Goal: Task Accomplishment & Management: Use online tool/utility

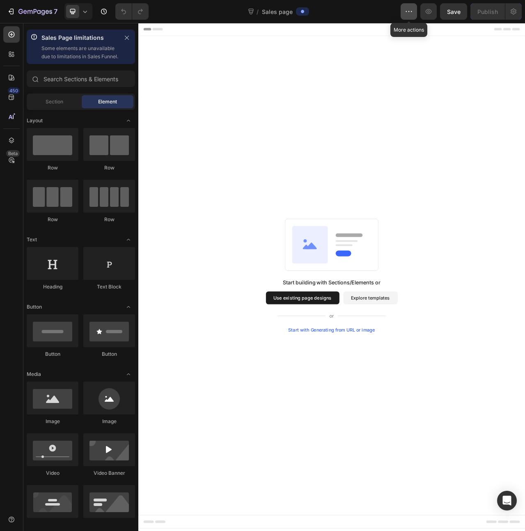
click at [403, 13] on button "button" at bounding box center [409, 11] width 16 height 16
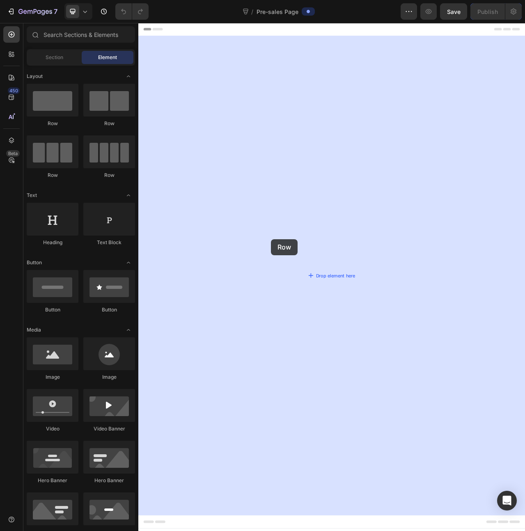
drag, startPoint x: 263, startPoint y: 166, endPoint x: 293, endPoint y: 296, distance: 133.6
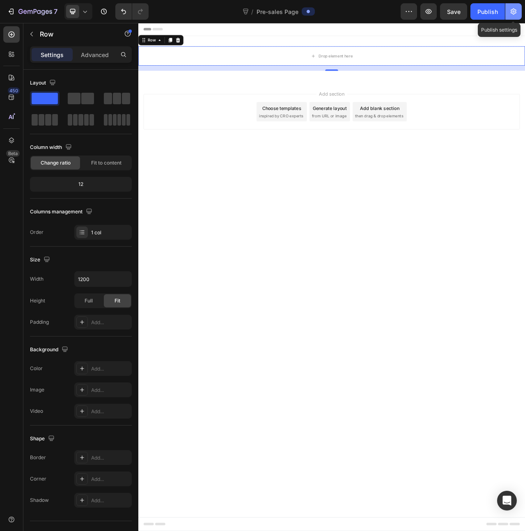
click at [518, 11] on button "button" at bounding box center [513, 11] width 16 height 16
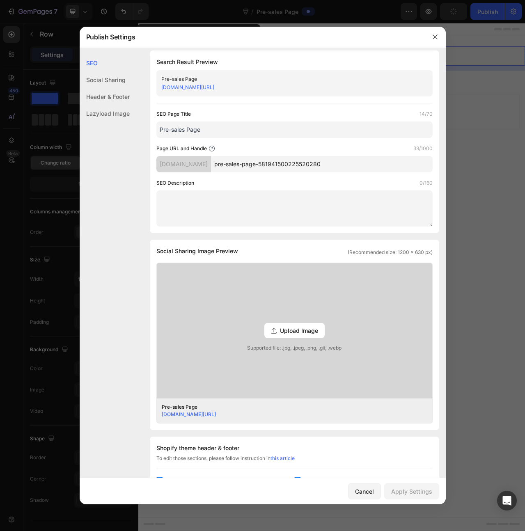
scroll to position [5, 0]
click at [211, 161] on div "everydays-besserleben.myshopify.com" at bounding box center [183, 163] width 55 height 16
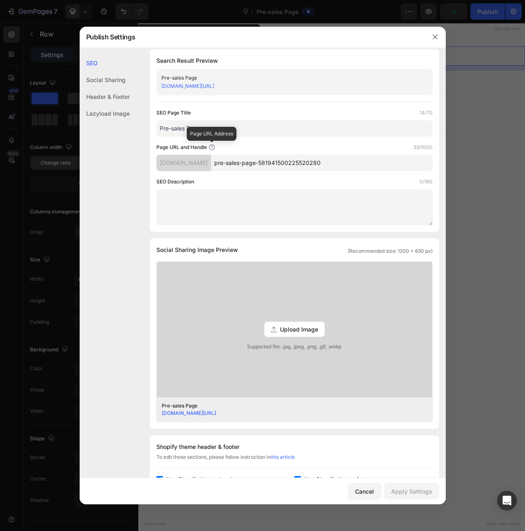
click at [212, 146] on icon at bounding box center [211, 147] width 7 height 7
click at [296, 163] on input "pre-sales-page-581941500225520280" at bounding box center [322, 163] width 222 height 16
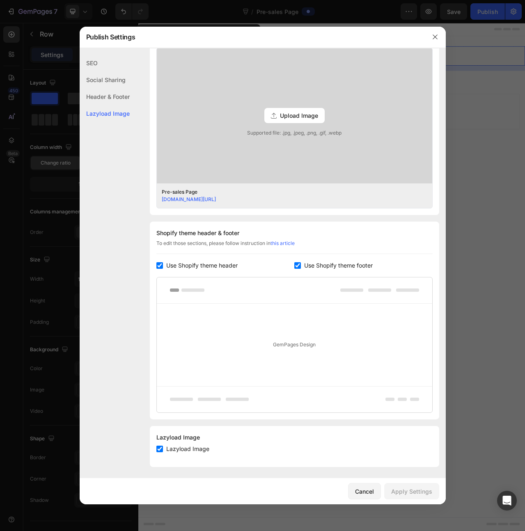
scroll to position [0, 0]
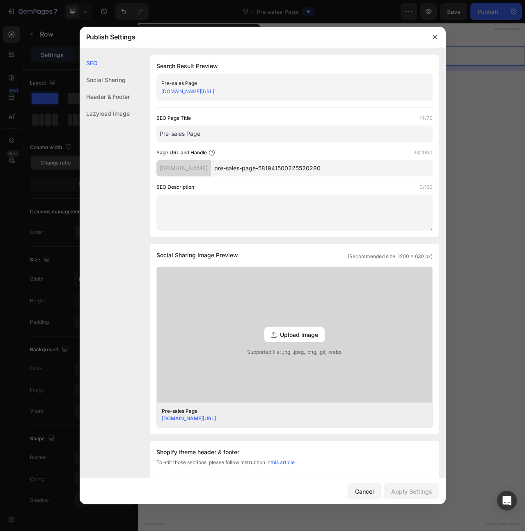
click at [121, 88] on div "Social Sharing" at bounding box center [105, 96] width 50 height 17
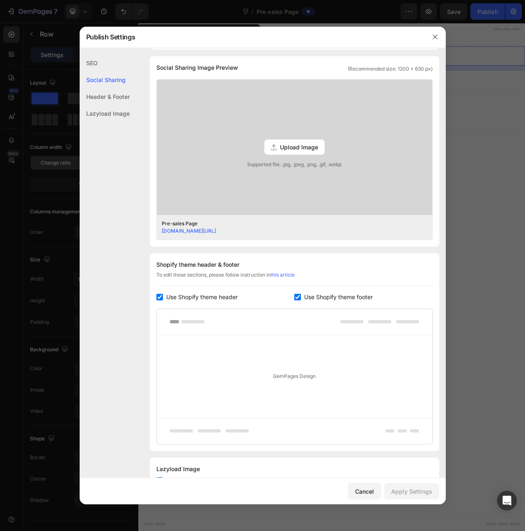
click at [117, 105] on div "Header & Footer" at bounding box center [105, 113] width 50 height 17
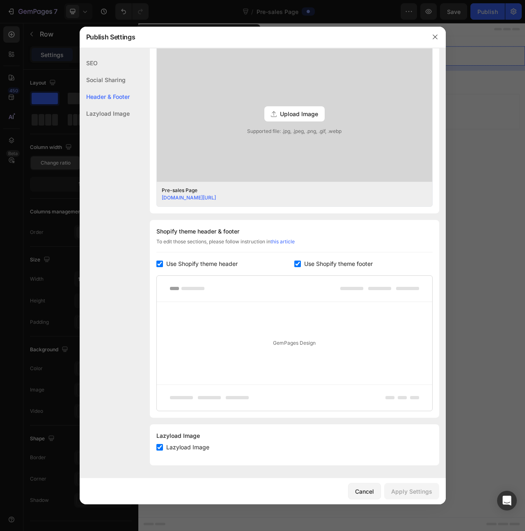
click at [107, 113] on div "Lazyload Image" at bounding box center [105, 113] width 50 height 17
click at [109, 110] on div "Lazyload Image" at bounding box center [105, 113] width 50 height 17
click at [105, 71] on div "SEO" at bounding box center [105, 79] width 50 height 17
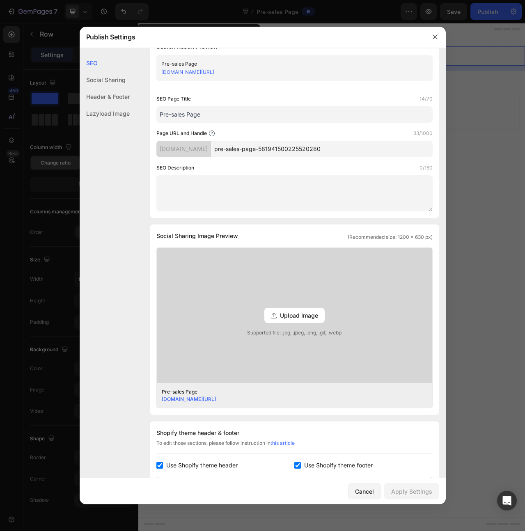
scroll to position [0, 0]
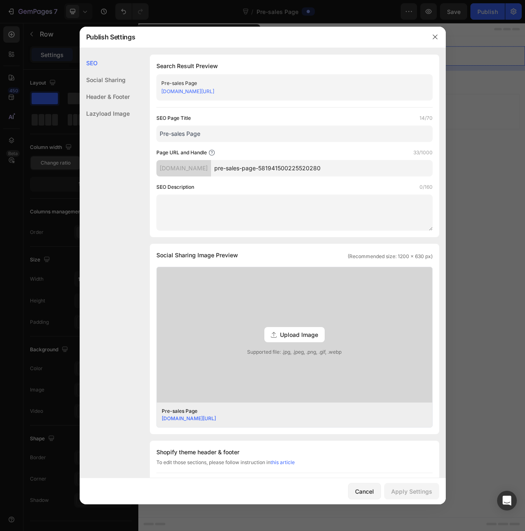
click at [103, 66] on div "SEO" at bounding box center [105, 63] width 50 height 17
click at [438, 36] on icon "button" at bounding box center [435, 37] width 7 height 7
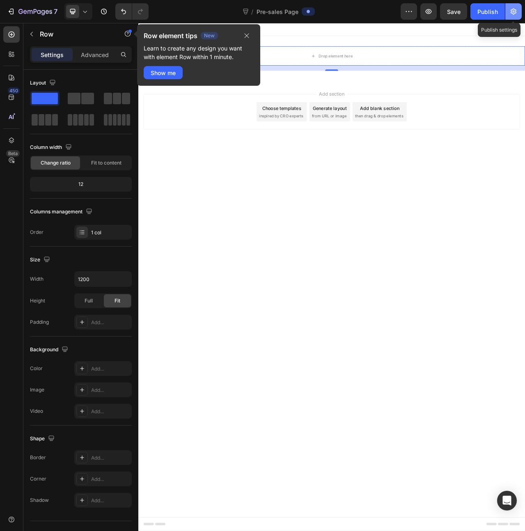
click at [516, 11] on icon "button" at bounding box center [514, 12] width 6 height 6
click at [411, 12] on icon "button" at bounding box center [409, 11] width 8 height 8
click at [495, 18] on button "Publish" at bounding box center [487, 11] width 34 height 16
click at [247, 38] on icon "button" at bounding box center [246, 35] width 7 height 7
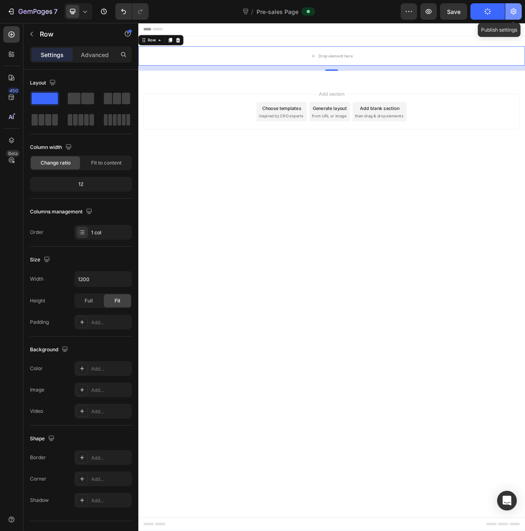
click at [513, 11] on icon "button" at bounding box center [514, 12] width 6 height 6
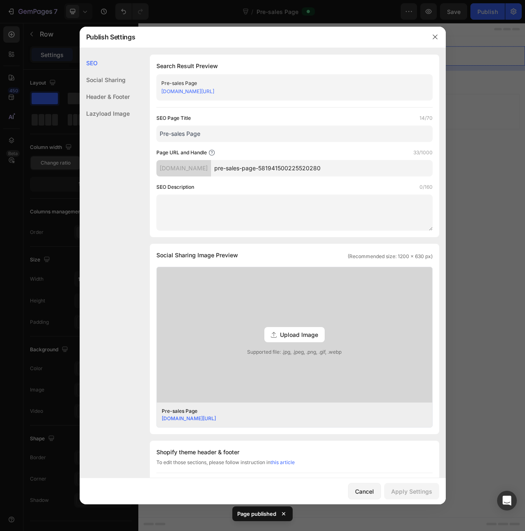
click at [315, 77] on div "Pre-sales Page everydays-besserleben.myshopify.com/pages/pre-sales-page-5819415…" at bounding box center [294, 87] width 276 height 26
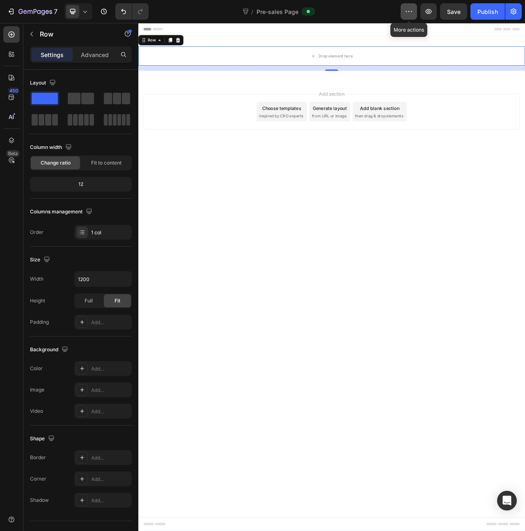
click at [408, 11] on icon "button" at bounding box center [409, 11] width 8 height 8
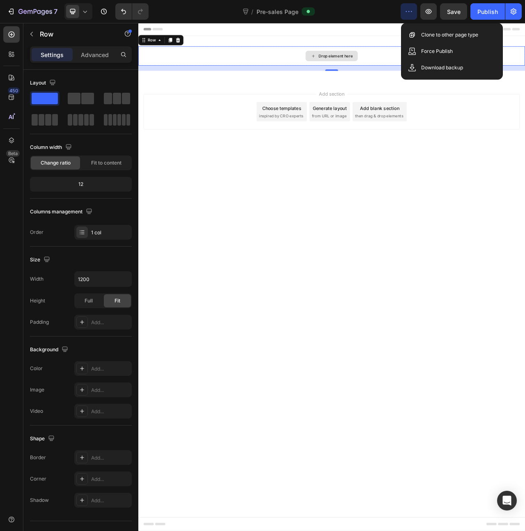
click at [389, 73] on div "Drop element here" at bounding box center [384, 65] width 493 height 25
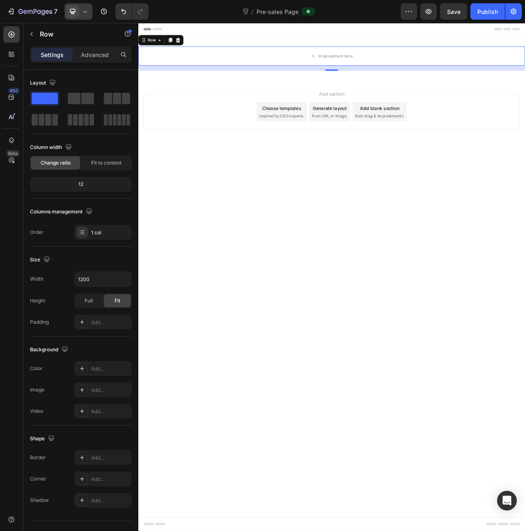
click at [90, 15] on div at bounding box center [78, 11] width 28 height 16
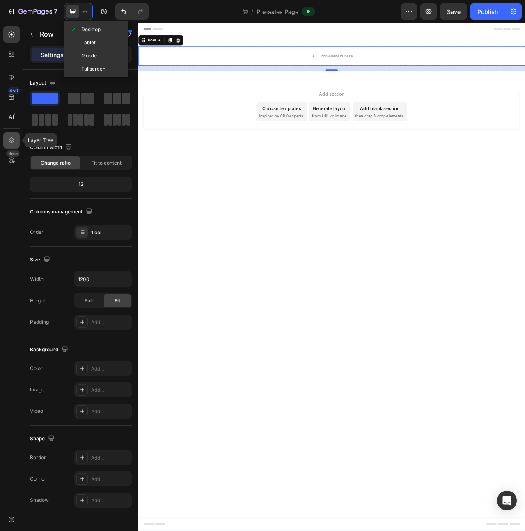
click at [13, 142] on icon at bounding box center [11, 140] width 8 height 8
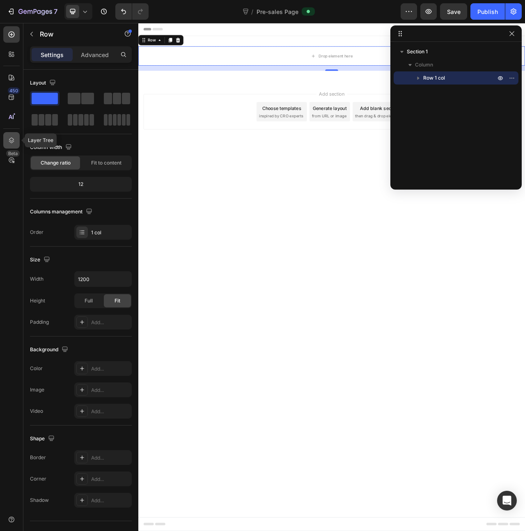
click at [13, 142] on icon at bounding box center [11, 140] width 8 height 8
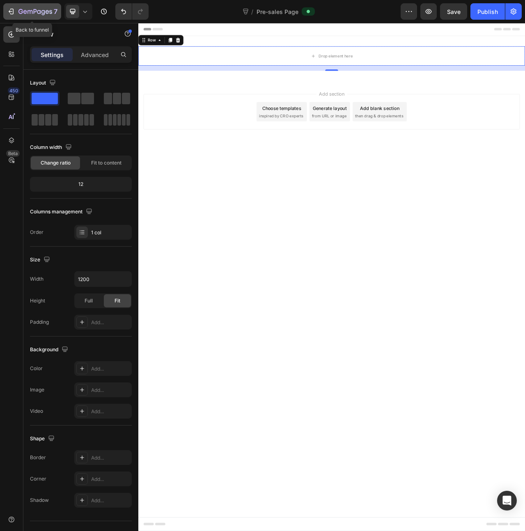
click at [44, 11] on icon "button" at bounding box center [43, 12] width 4 height 5
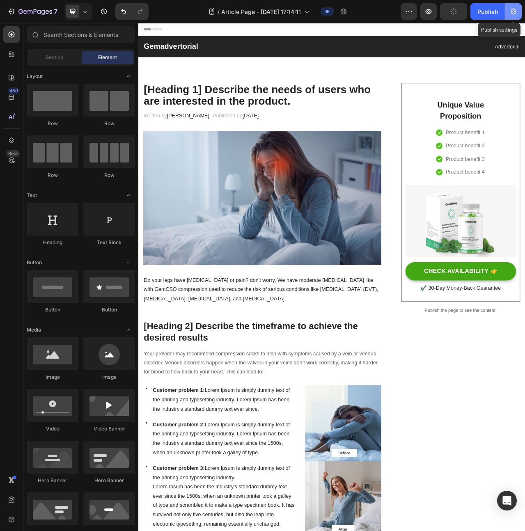
click at [516, 13] on icon "button" at bounding box center [513, 11] width 8 height 8
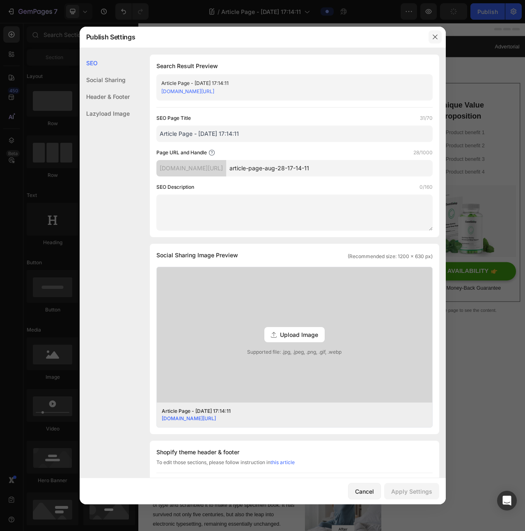
click at [430, 35] on button "button" at bounding box center [434, 36] width 13 height 13
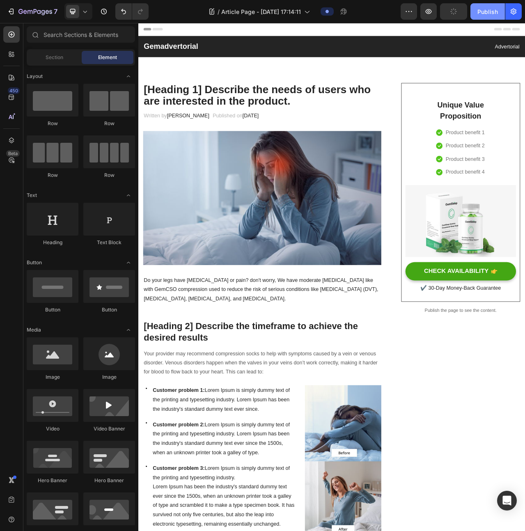
click at [484, 14] on div "Publish" at bounding box center [487, 11] width 21 height 9
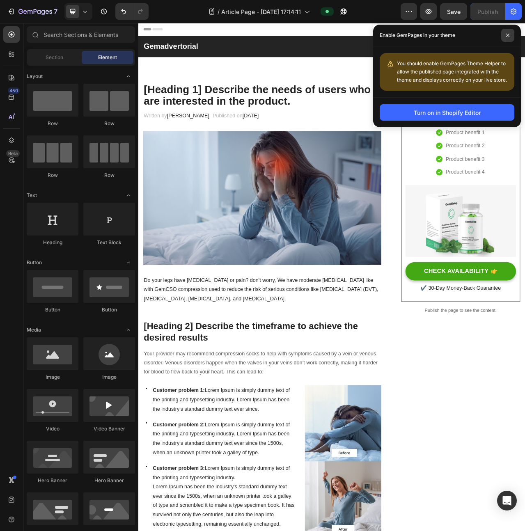
click at [509, 36] on icon at bounding box center [507, 35] width 3 height 3
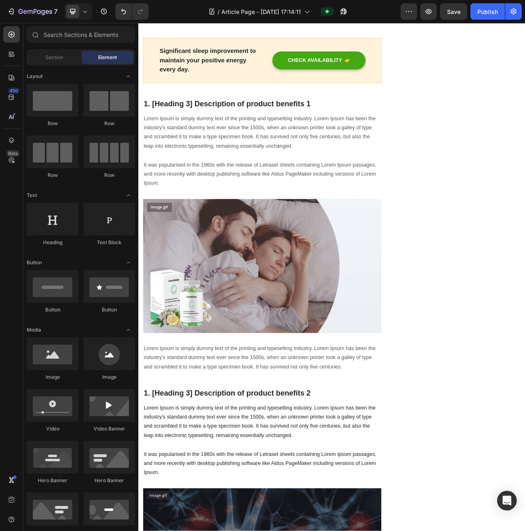
scroll to position [746, 0]
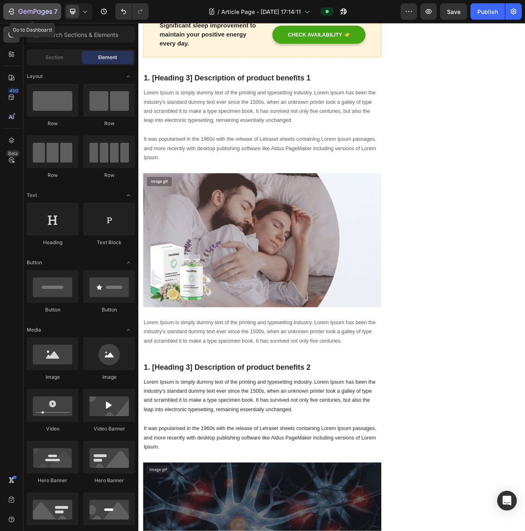
click at [11, 10] on icon "button" at bounding box center [11, 11] width 8 height 8
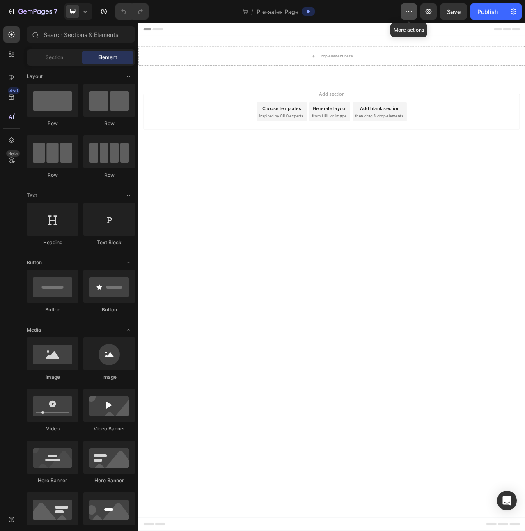
click at [413, 14] on button "button" at bounding box center [409, 11] width 16 height 16
click at [513, 7] on button "button" at bounding box center [513, 11] width 16 height 16
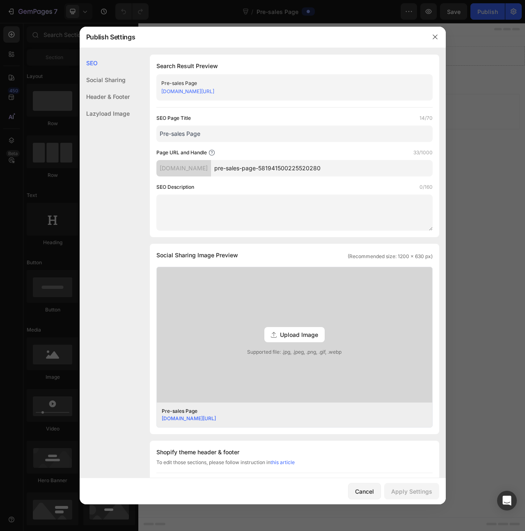
click at [214, 93] on link "everydays-besserleben.myshopify.com/pages/pre-sales-page-581941500225520280" at bounding box center [187, 91] width 53 height 6
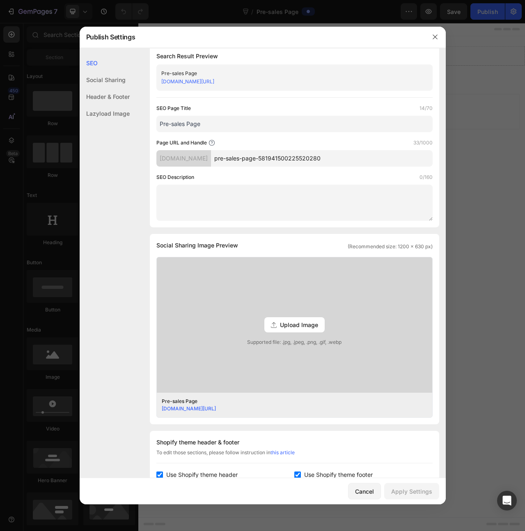
scroll to position [9, 0]
click at [211, 156] on div "[DOMAIN_NAME]" at bounding box center [183, 159] width 55 height 16
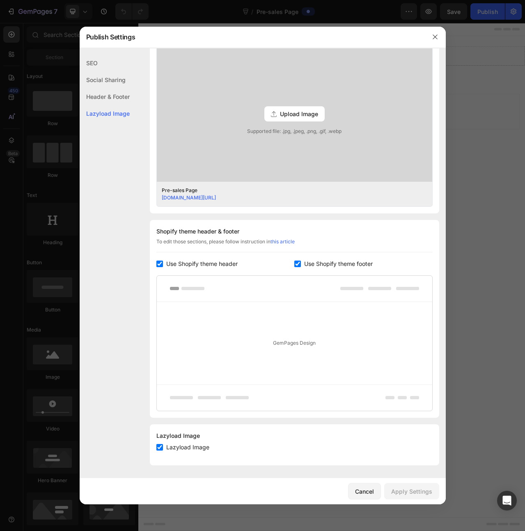
scroll to position [0, 0]
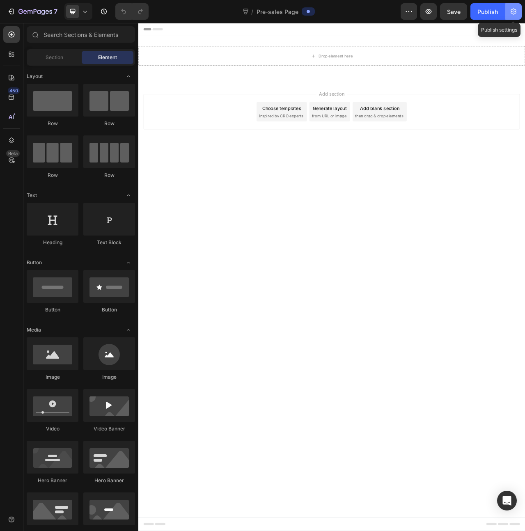
click at [513, 10] on icon "button" at bounding box center [513, 11] width 8 height 8
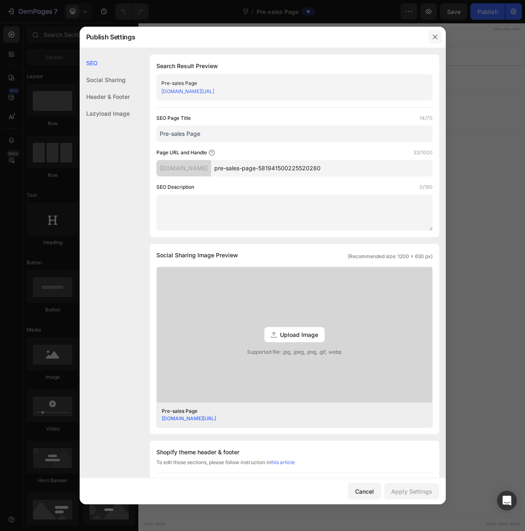
click at [438, 37] on icon "button" at bounding box center [435, 37] width 7 height 7
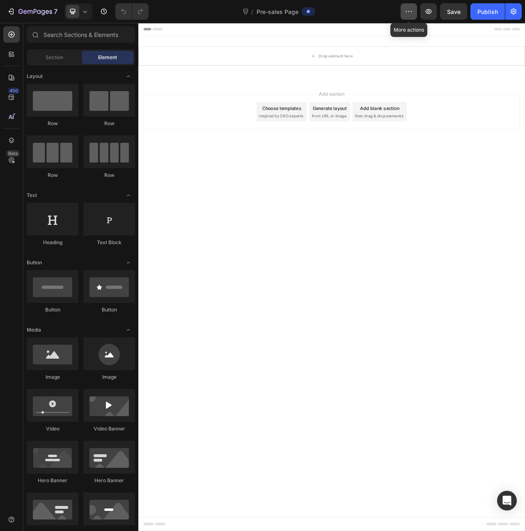
click at [410, 11] on icon "button" at bounding box center [409, 11] width 8 height 8
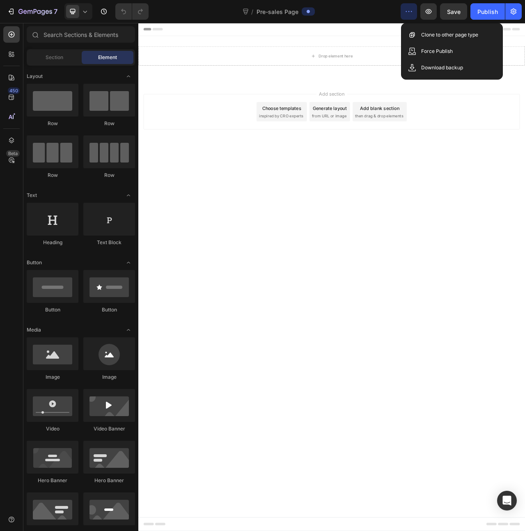
click at [410, 11] on icon "button" at bounding box center [409, 11] width 8 height 8
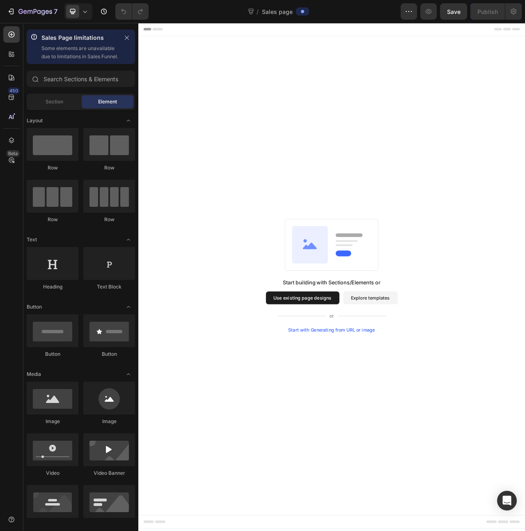
click at [412, 417] on div "Start with Generating from URL or image" at bounding box center [385, 414] width 110 height 7
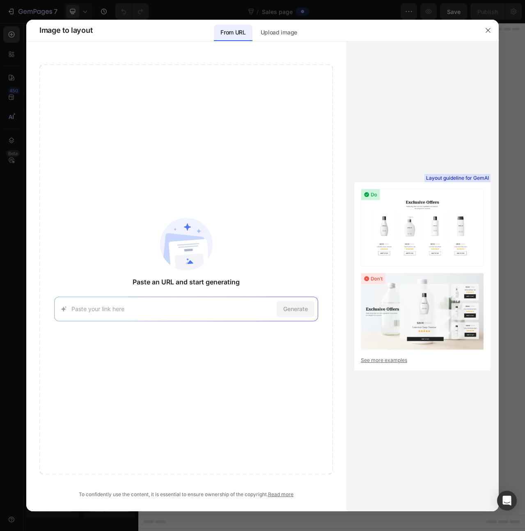
paste input "https://deals.med-gesund.de/smap-protein?"
type input "https://deals.med-gesund.de/smap-protein?"
click at [301, 310] on span "Generate" at bounding box center [295, 309] width 25 height 9
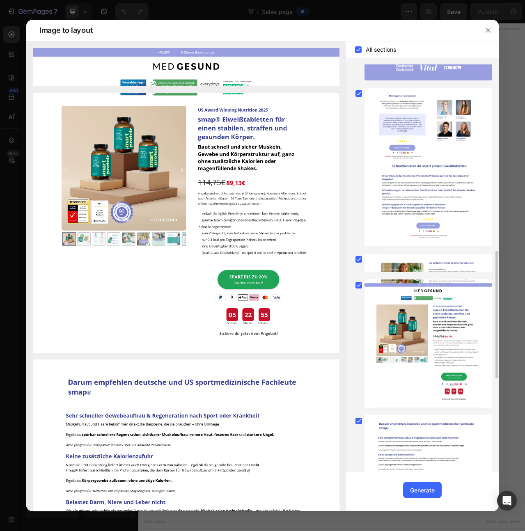
scroll to position [892, 0]
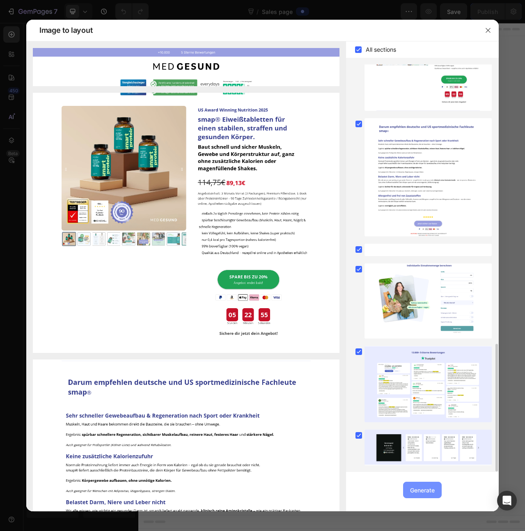
click at [423, 493] on div "Generate" at bounding box center [422, 490] width 25 height 9
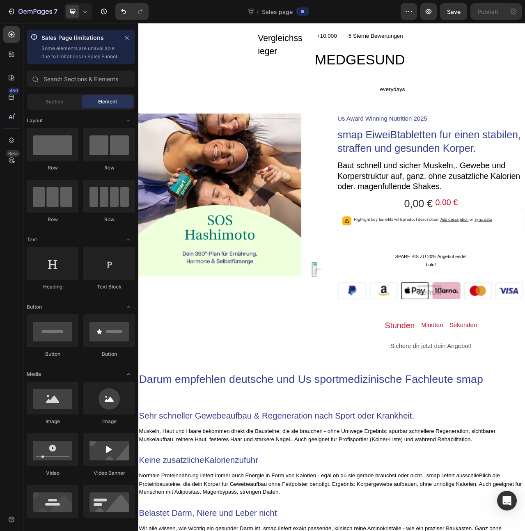
scroll to position [0, 0]
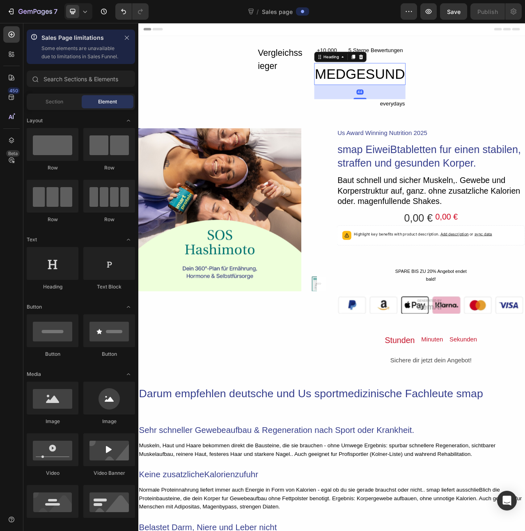
click at [376, 79] on h2 "MEDGESUND" at bounding box center [420, 88] width 117 height 28
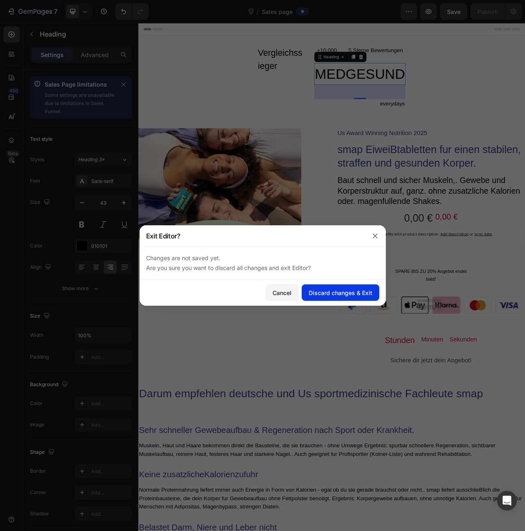
click at [335, 297] on button "Discard changes & Exit" at bounding box center [341, 292] width 78 height 16
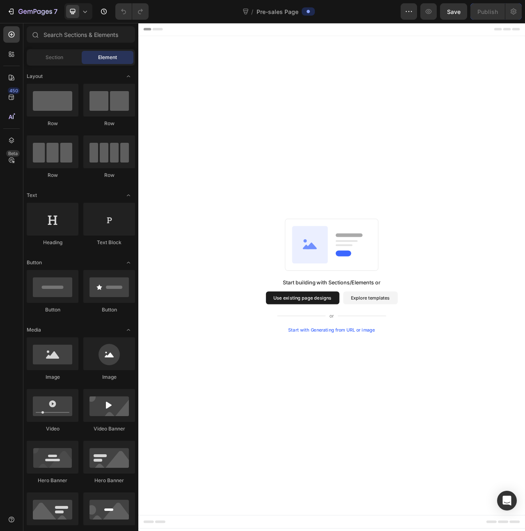
click at [414, 371] on button "Explore templates" at bounding box center [433, 373] width 69 height 16
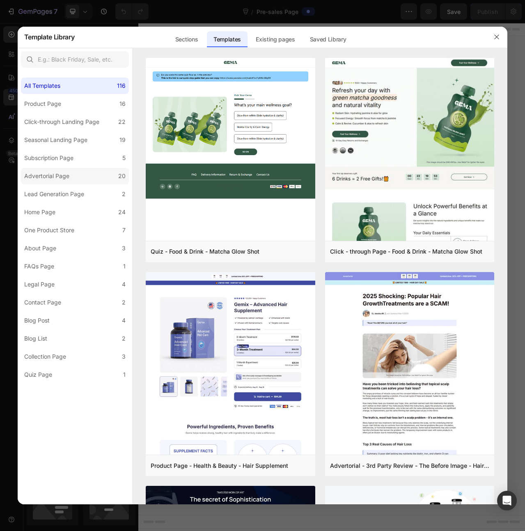
click at [90, 176] on label "Advertorial Page 20" at bounding box center [75, 176] width 108 height 16
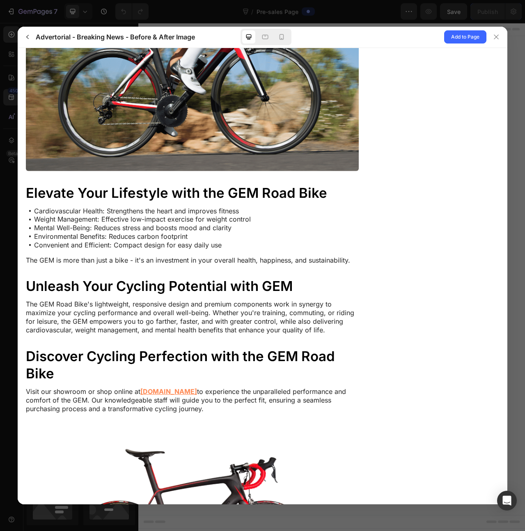
scroll to position [2564, 0]
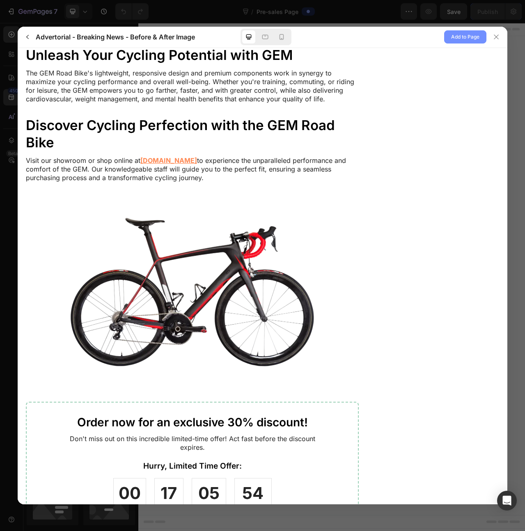
click at [476, 38] on span "Add to Page" at bounding box center [465, 37] width 28 height 10
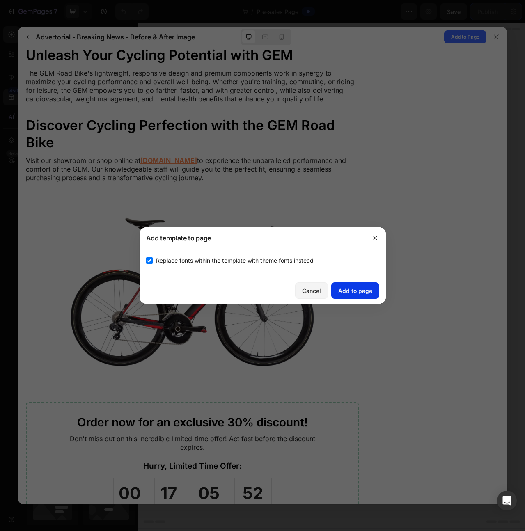
click at [354, 289] on div "Add to page" at bounding box center [355, 290] width 34 height 9
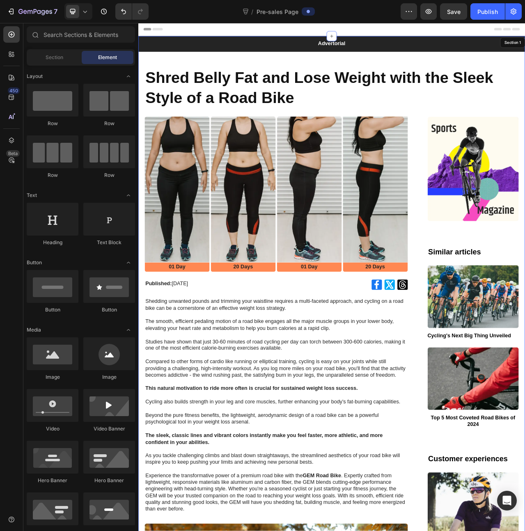
scroll to position [17, 0]
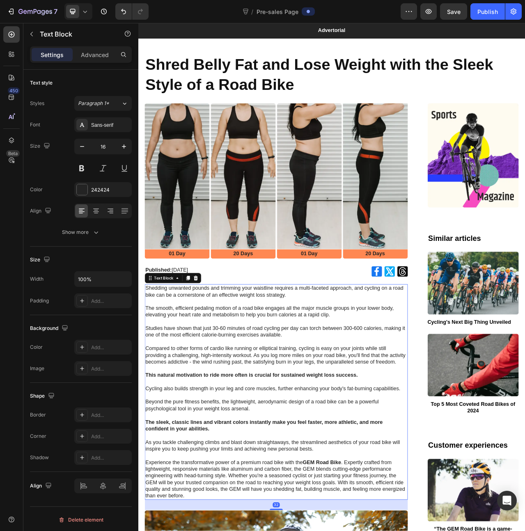
click at [328, 391] on p "Shedding unwanted pounds and trimming your waistline requires a multi-faceted a…" at bounding box center [313, 378] width 333 height 43
click at [515, 11] on icon "button" at bounding box center [513, 11] width 8 height 8
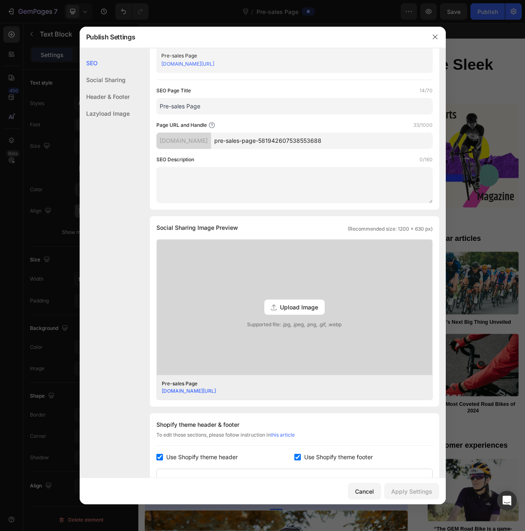
scroll to position [0, 0]
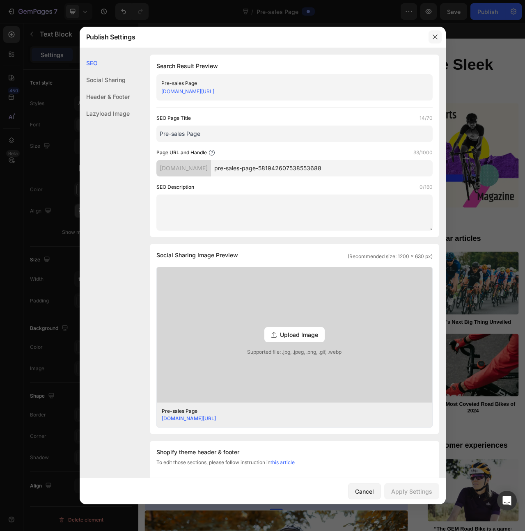
click at [440, 31] on button "button" at bounding box center [434, 36] width 13 height 13
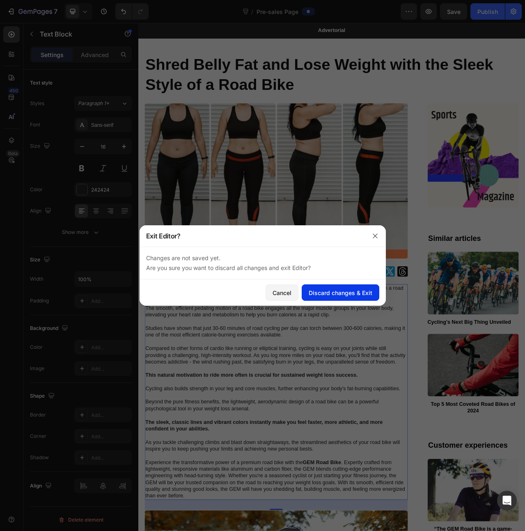
click at [348, 297] on button "Discard changes & Exit" at bounding box center [341, 292] width 78 height 16
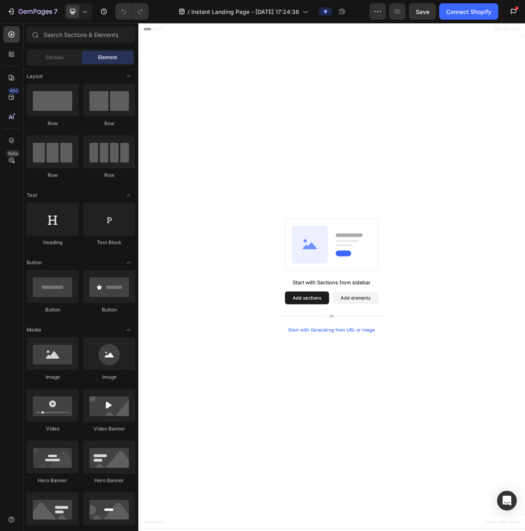
drag, startPoint x: 343, startPoint y: 366, endPoint x: 349, endPoint y: 368, distance: 6.4
click at [344, 367] on button "Add sections" at bounding box center [353, 373] width 56 height 16
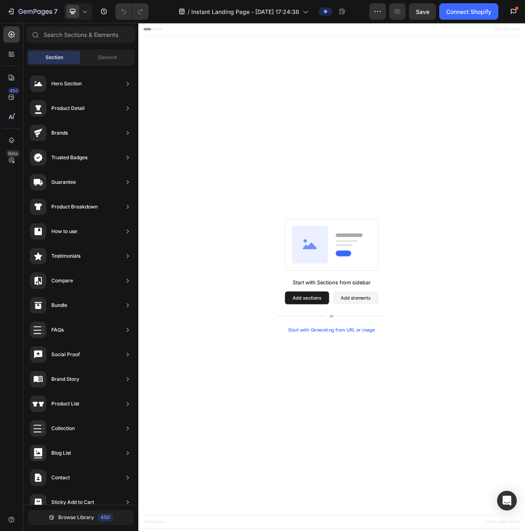
click at [349, 377] on button "Add sections" at bounding box center [353, 373] width 56 height 16
click at [363, 370] on button "Add sections" at bounding box center [353, 373] width 56 height 16
click at [387, 287] on rect at bounding box center [384, 306] width 119 height 66
click at [419, 368] on button "Add elements" at bounding box center [415, 373] width 58 height 16
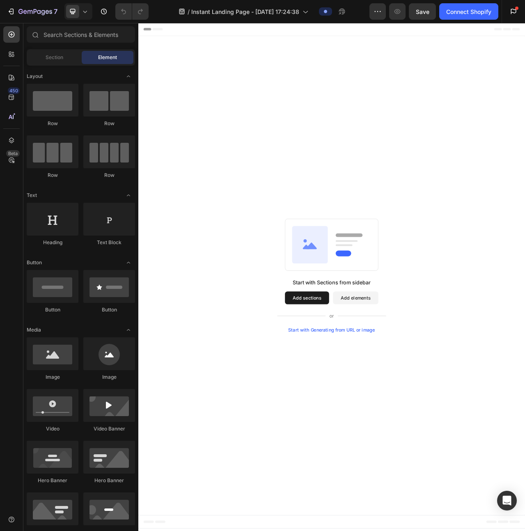
click at [364, 374] on button "Add sections" at bounding box center [353, 373] width 56 height 16
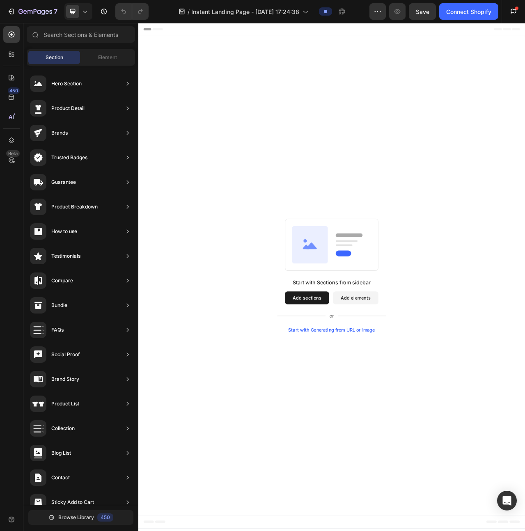
click at [413, 371] on button "Add elements" at bounding box center [415, 373] width 58 height 16
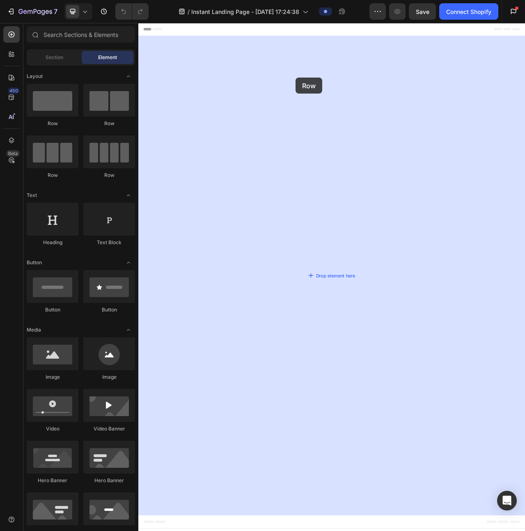
drag, startPoint x: 186, startPoint y: 124, endPoint x: 339, endPoint y: 93, distance: 155.9
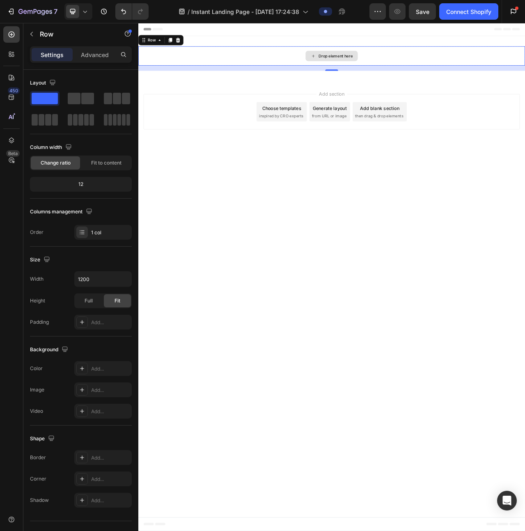
click at [394, 55] on div "Drop element here" at bounding box center [384, 65] width 493 height 25
click at [394, 61] on div "Drop element here" at bounding box center [384, 65] width 66 height 13
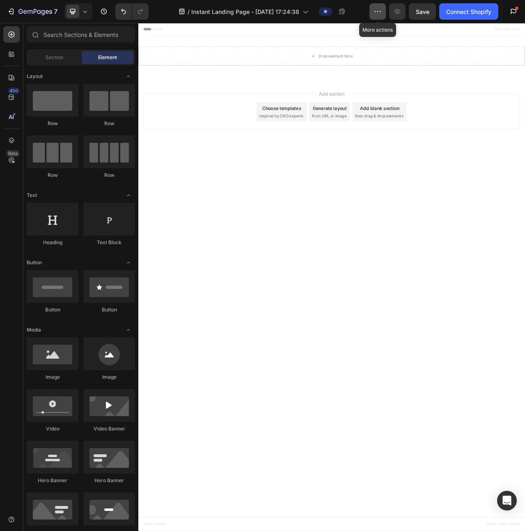
click at [380, 13] on icon "button" at bounding box center [377, 11] width 8 height 8
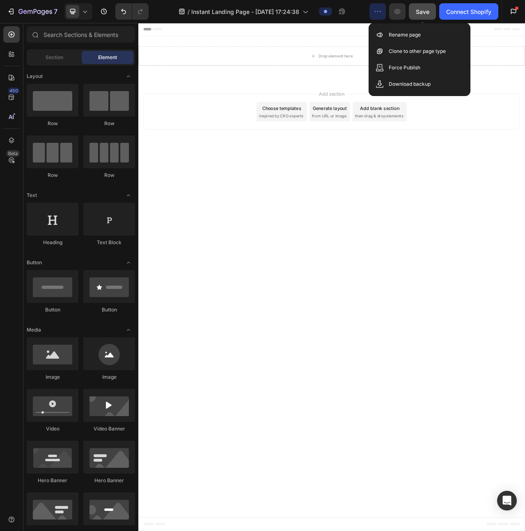
click at [418, 10] on span "Save" at bounding box center [423, 11] width 14 height 7
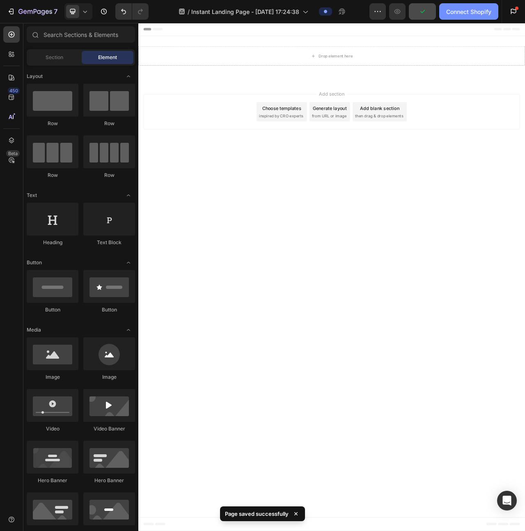
click at [475, 12] on div "Connect Shopify" at bounding box center [468, 11] width 45 height 9
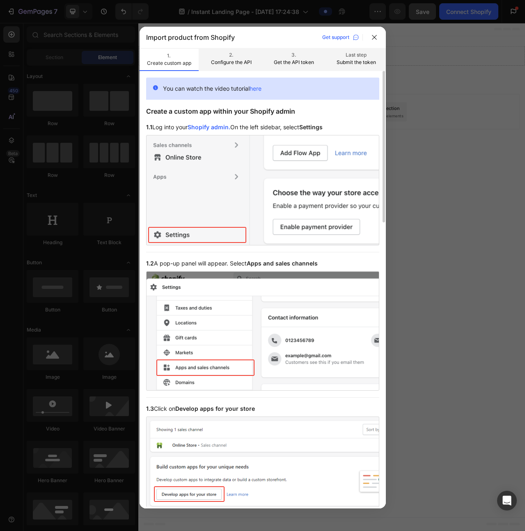
click at [235, 53] on p "2." at bounding box center [231, 54] width 46 height 7
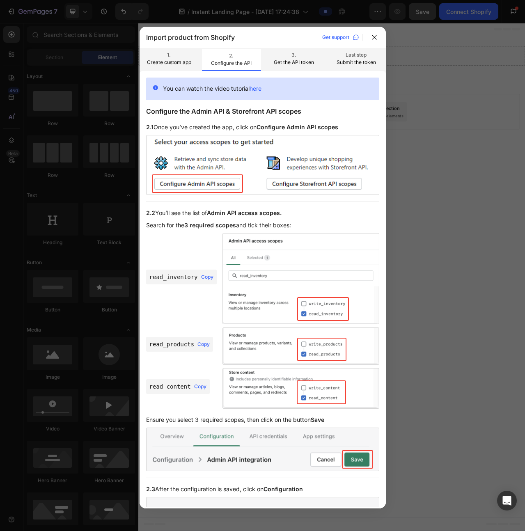
click at [287, 58] on p "3." at bounding box center [294, 54] width 46 height 7
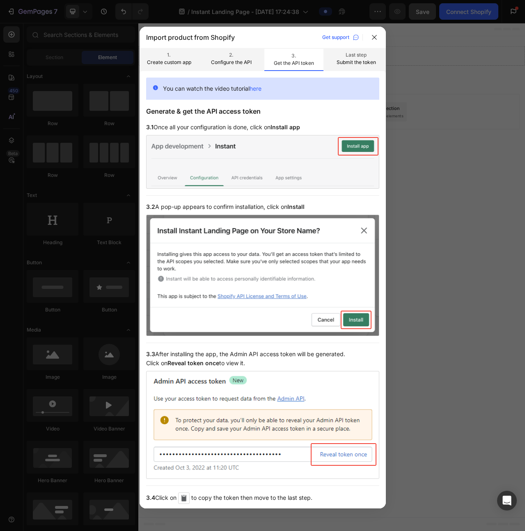
click at [358, 60] on p "Submit the token" at bounding box center [356, 62] width 46 height 7
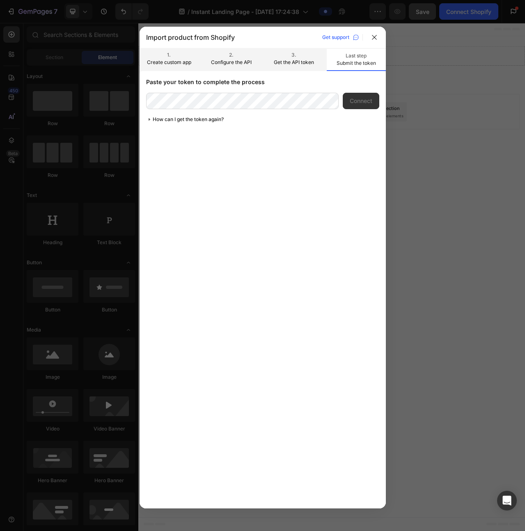
click at [306, 56] on p "3." at bounding box center [294, 54] width 46 height 7
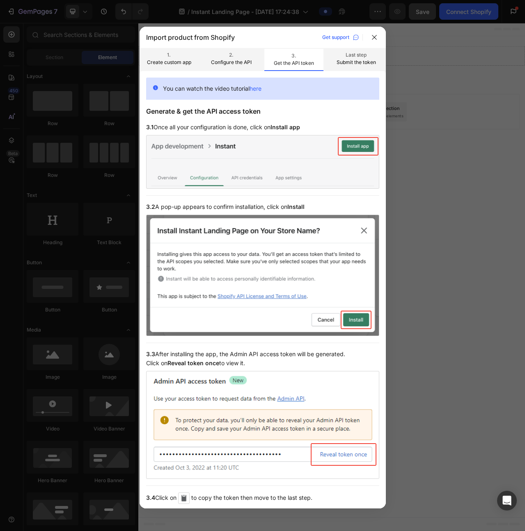
click at [234, 56] on p "2." at bounding box center [231, 54] width 46 height 7
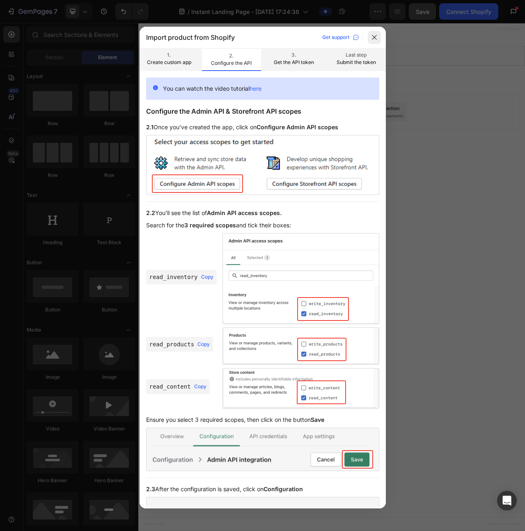
click at [378, 37] on div at bounding box center [374, 37] width 13 height 13
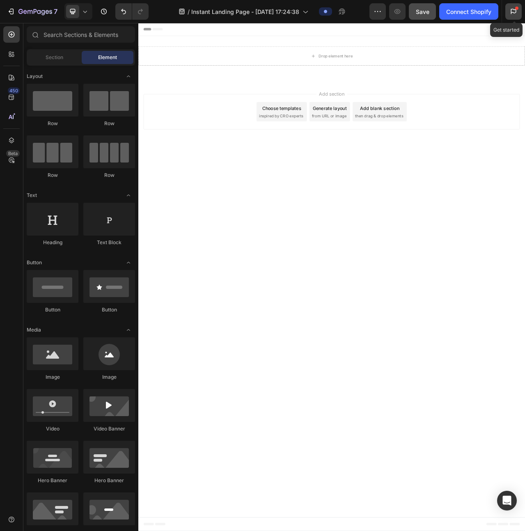
click at [515, 8] on div at bounding box center [516, 8] width 3 height 3
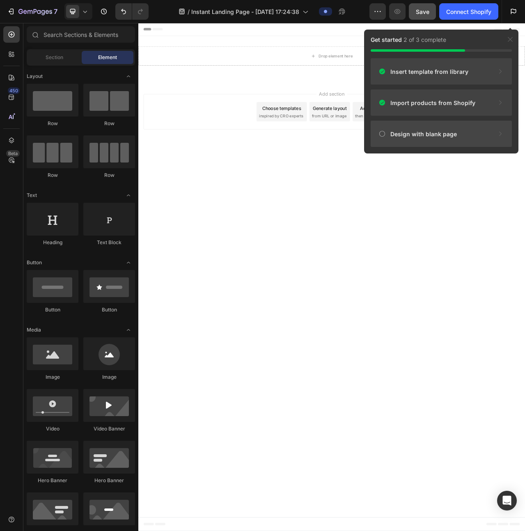
click at [483, 133] on div "Design with blank page" at bounding box center [441, 134] width 141 height 26
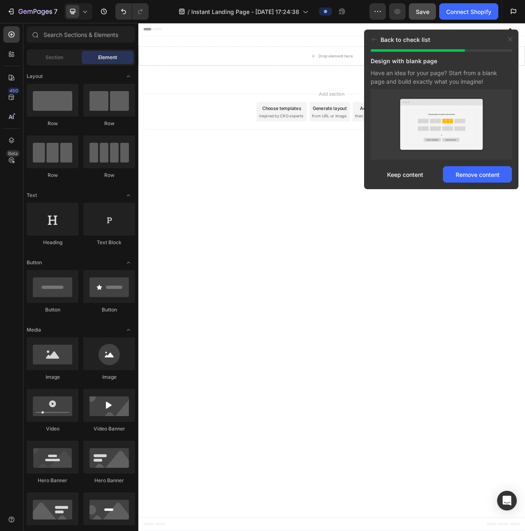
drag, startPoint x: 475, startPoint y: 323, endPoint x: 492, endPoint y: 261, distance: 63.4
click at [475, 321] on body "Drop element here Row Section 1 Root Start with Sections from sidebar Add secti…" at bounding box center [384, 346] width 493 height 647
click at [371, 9] on button "button" at bounding box center [377, 11] width 16 height 16
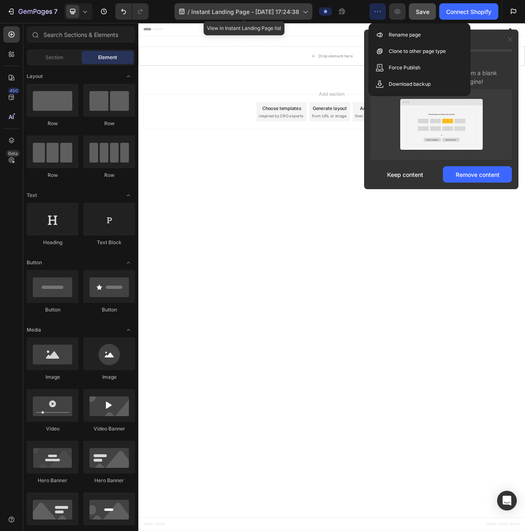
click at [294, 12] on span "Instant Landing Page - [DATE] 17:24:38" at bounding box center [245, 11] width 108 height 9
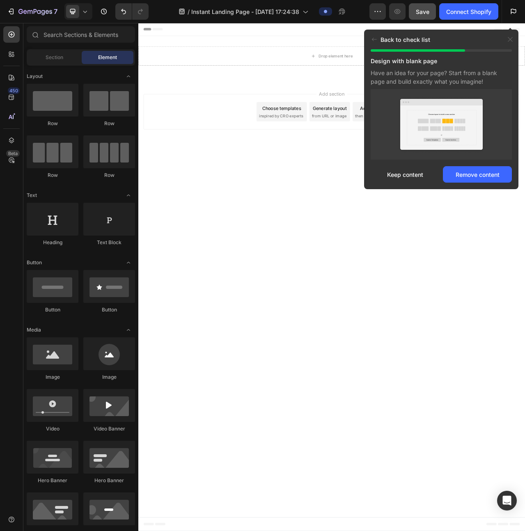
click at [516, 397] on body "Drop element here Row Section 1 Root Start with Sections from sidebar Add secti…" at bounding box center [384, 346] width 493 height 647
click at [511, 44] on div "Back to check list" at bounding box center [441, 40] width 154 height 20
click at [512, 39] on icon at bounding box center [510, 39] width 7 height 7
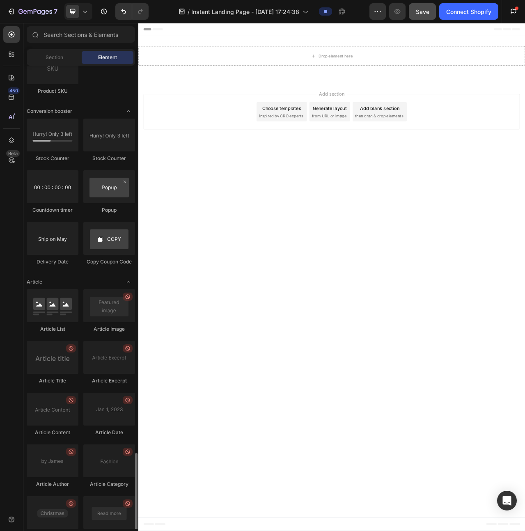
scroll to position [1683, 0]
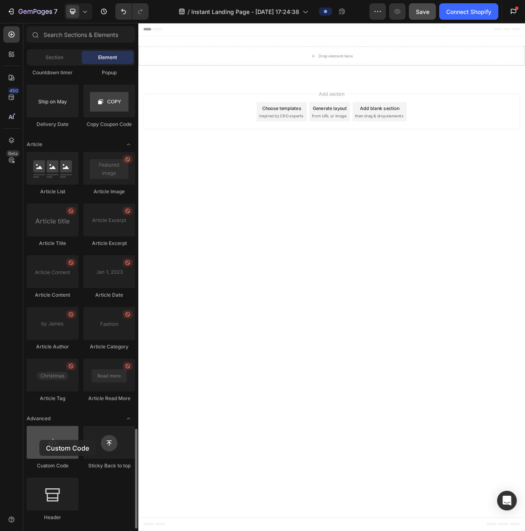
click at [39, 440] on div at bounding box center [53, 442] width 52 height 33
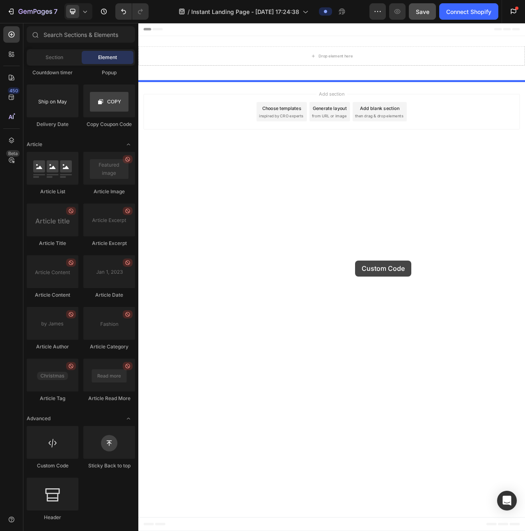
drag, startPoint x: 195, startPoint y: 460, endPoint x: 416, endPoint y: 321, distance: 260.6
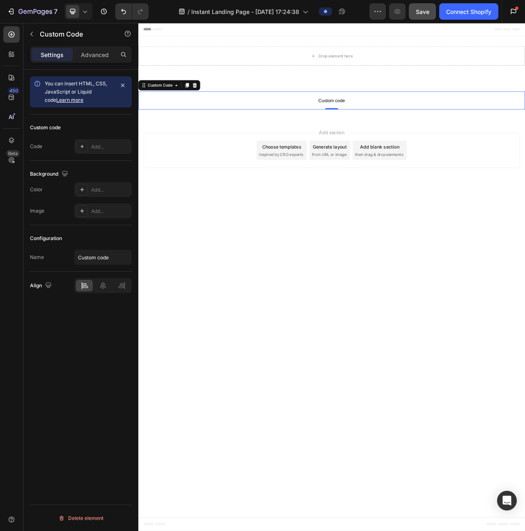
click at [391, 121] on span "Custom code" at bounding box center [384, 122] width 493 height 10
click at [324, 117] on span "Custom code" at bounding box center [384, 122] width 493 height 10
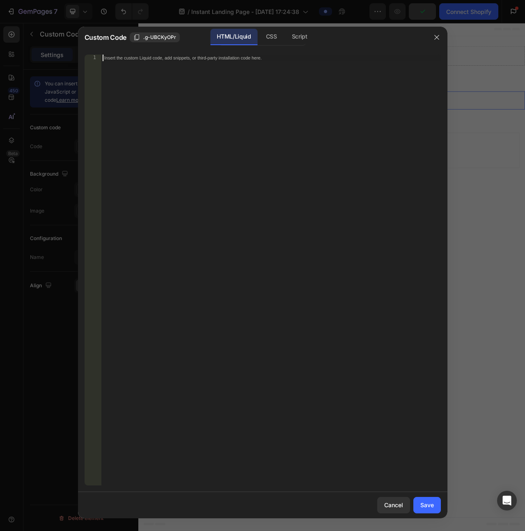
click at [242, 109] on div "Insert the custom Liquid code, add snippets, or third-party installation code h…" at bounding box center [271, 277] width 340 height 444
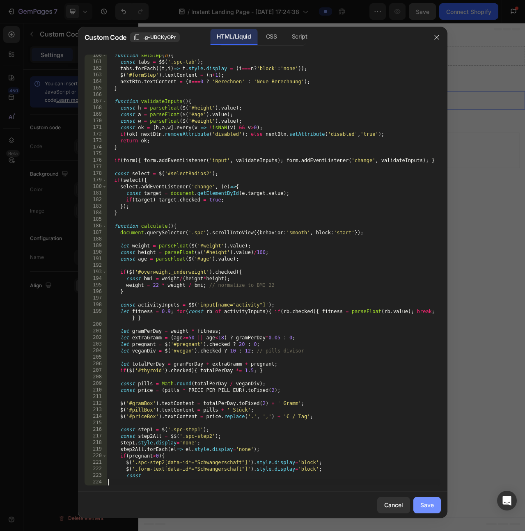
click at [428, 511] on button "Save" at bounding box center [426, 505] width 27 height 16
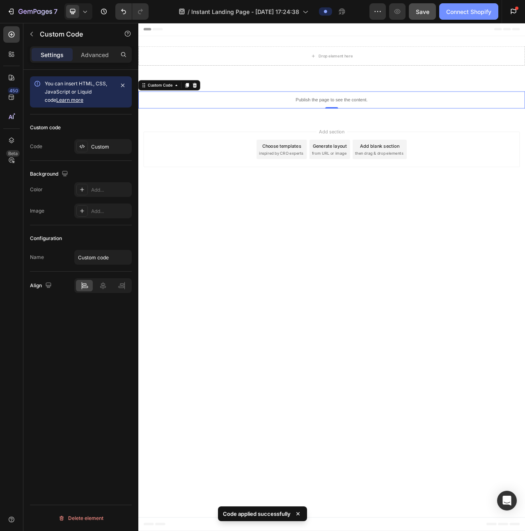
click at [475, 14] on div "Connect Shopify" at bounding box center [468, 11] width 45 height 9
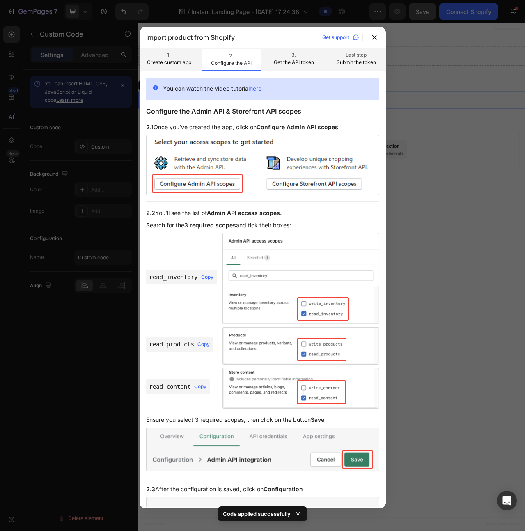
click at [168, 51] on p "1." at bounding box center [169, 54] width 46 height 7
